Goal: Transaction & Acquisition: Purchase product/service

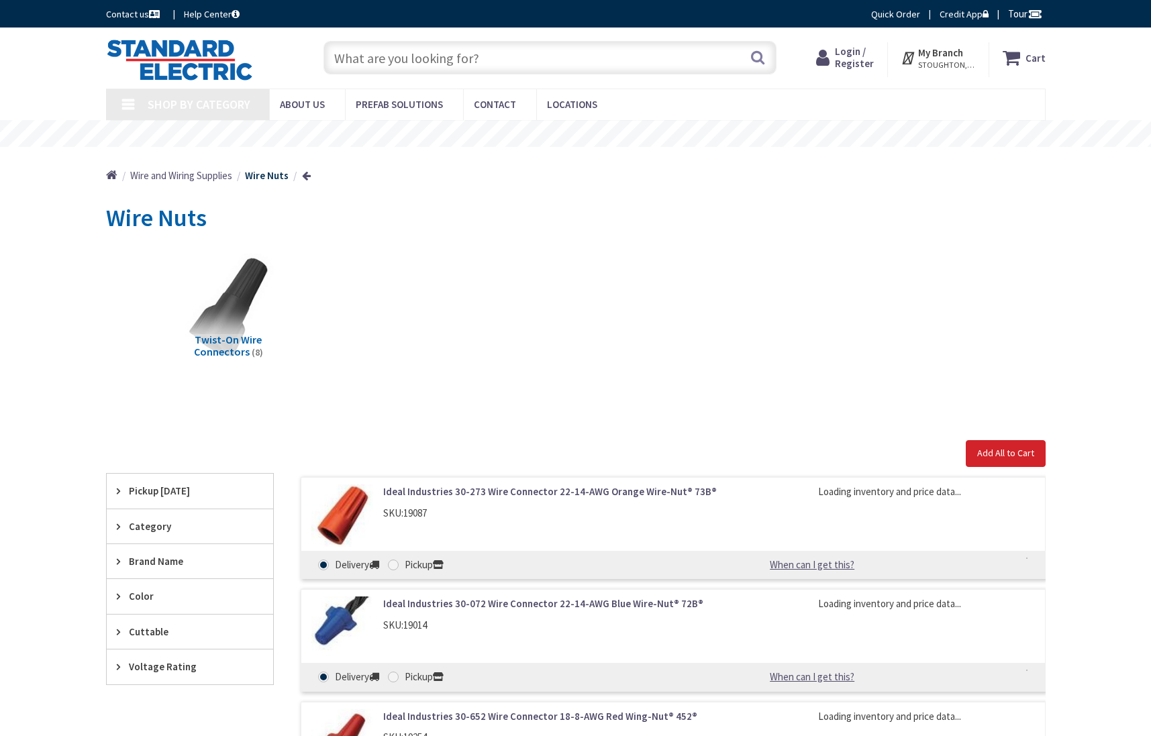
type input "[GEOGRAPHIC_DATA], [GEOGRAPHIC_DATA]"
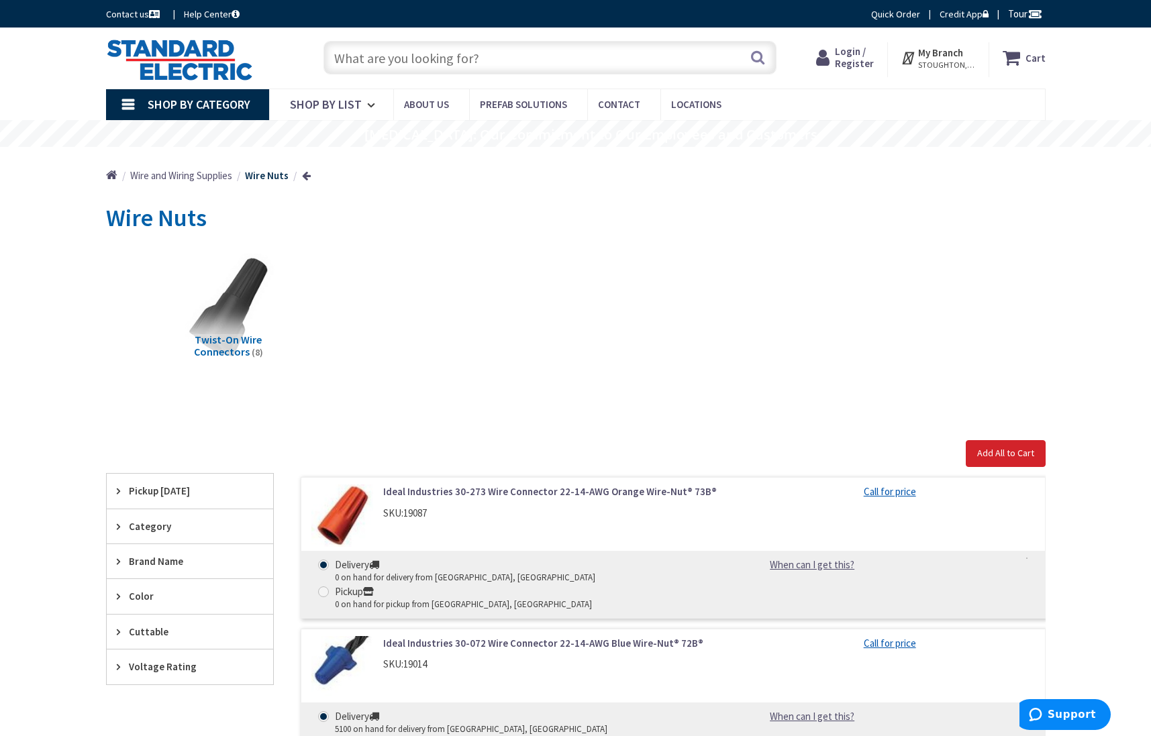
click at [458, 48] on input "text" at bounding box center [550, 58] width 453 height 34
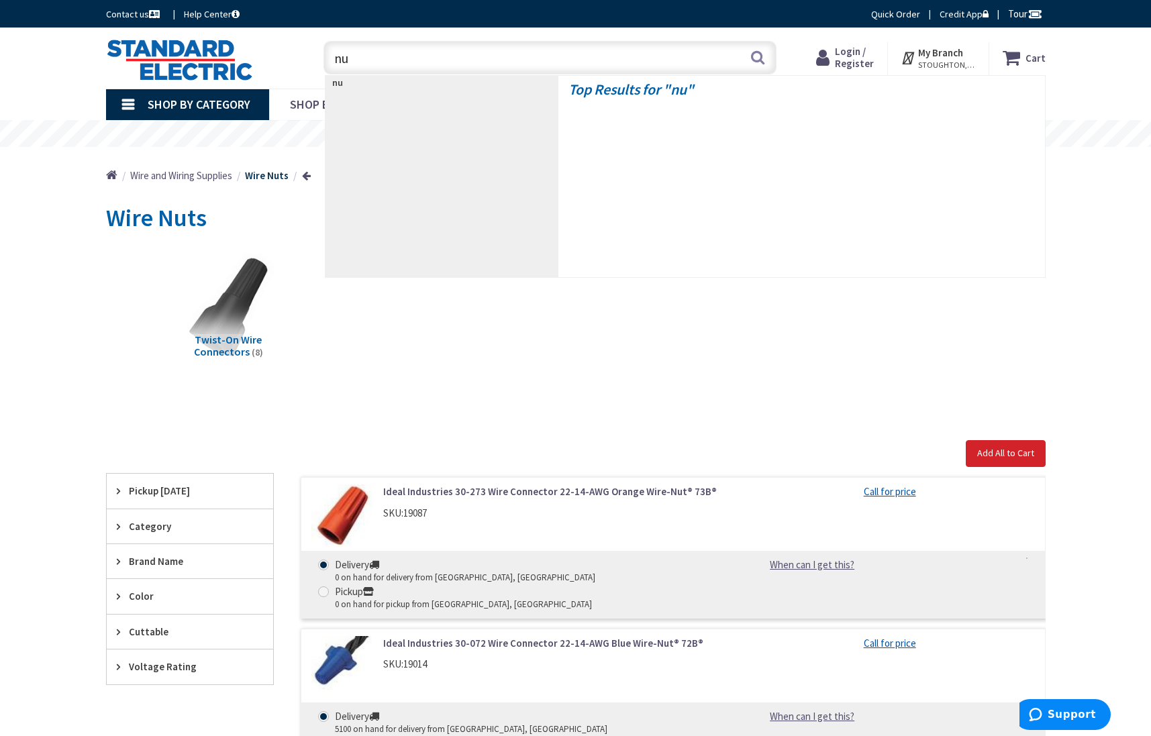
type input "nut"
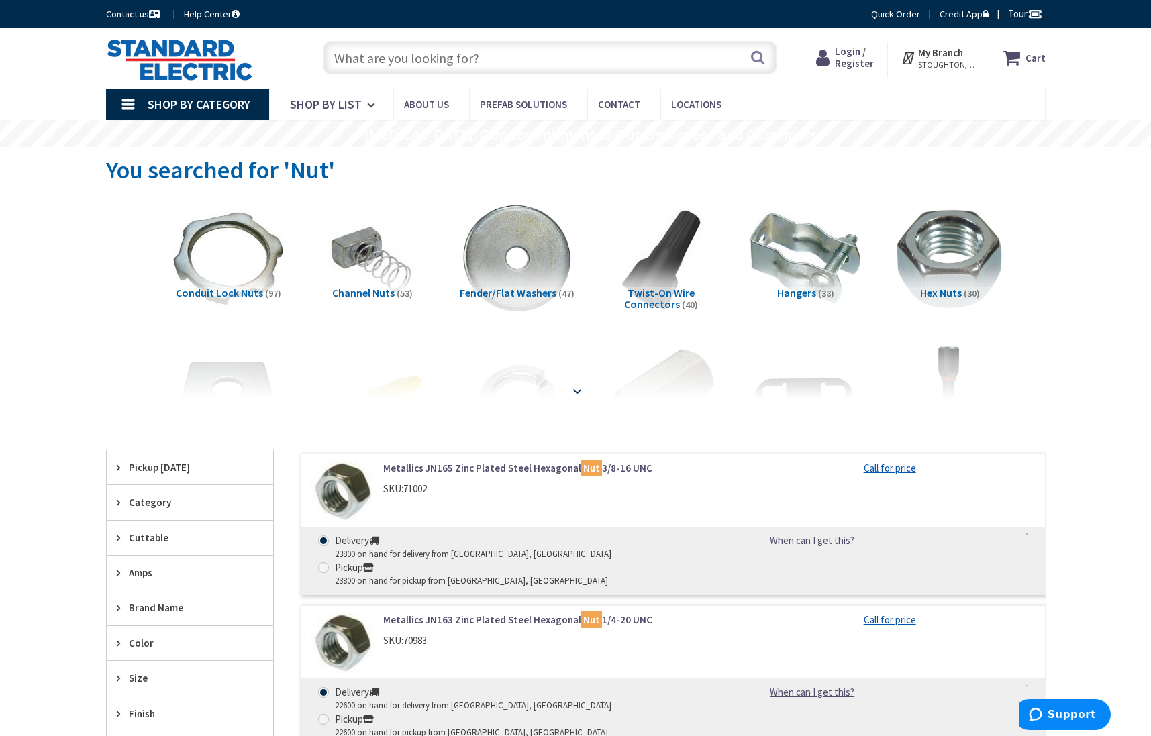
click at [575, 391] on strong at bounding box center [577, 391] width 16 height 15
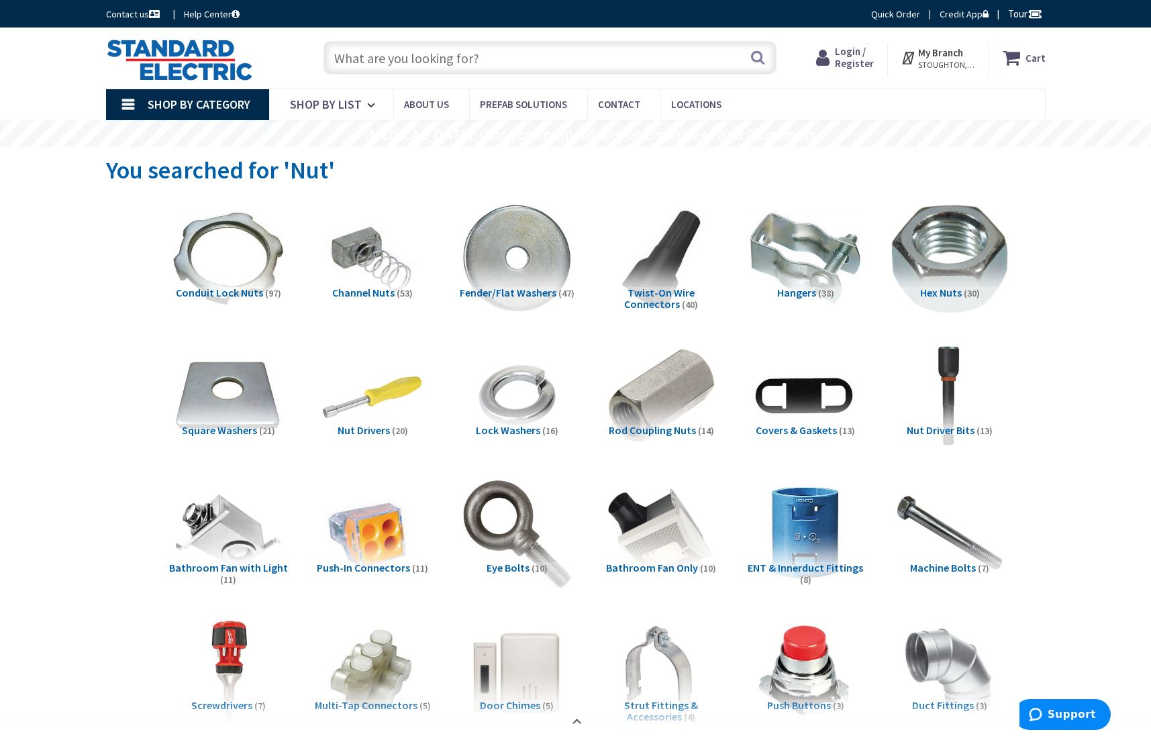
click at [955, 252] on img at bounding box center [950, 259] width 122 height 122
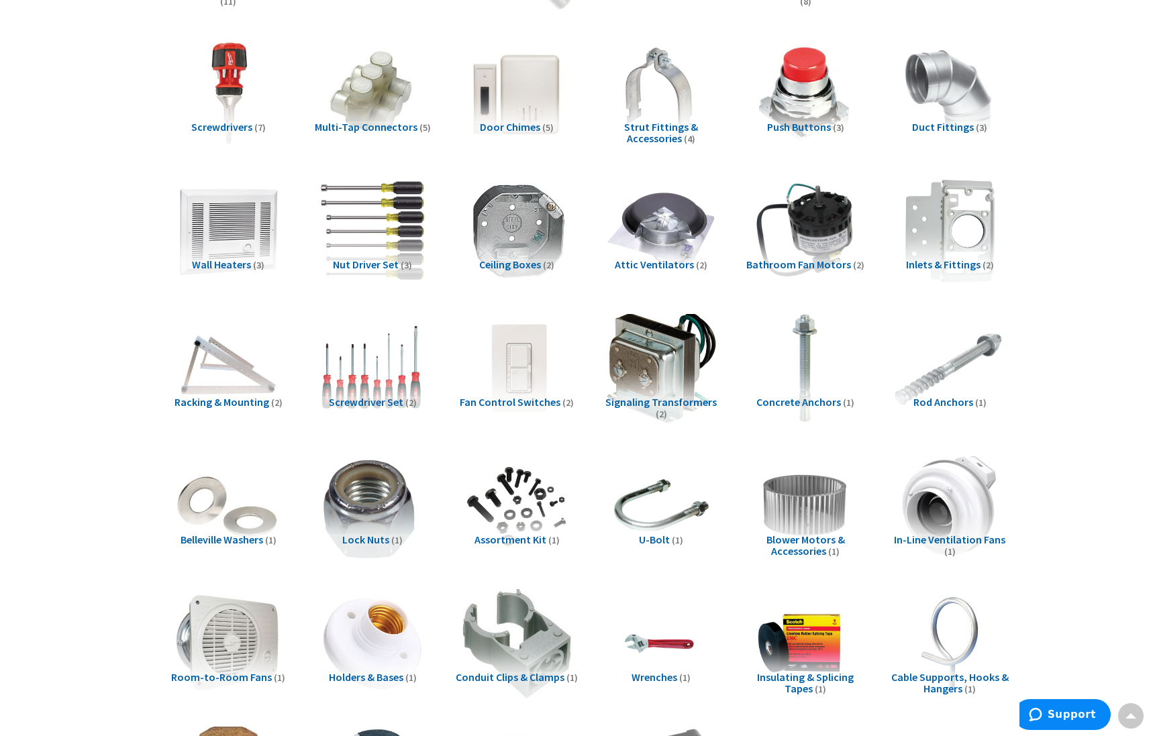
scroll to position [932, 0]
